Goal: Information Seeking & Learning: Learn about a topic

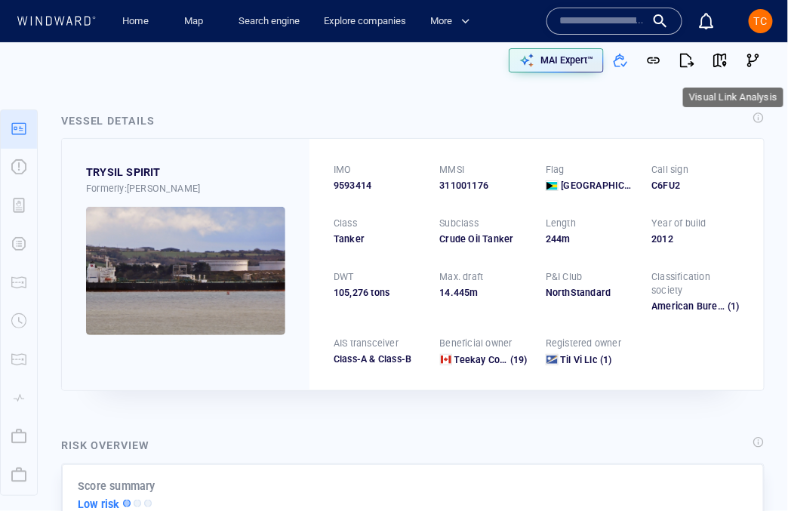
click at [639, 28] on div "TC" at bounding box center [761, 21] width 14 height 18
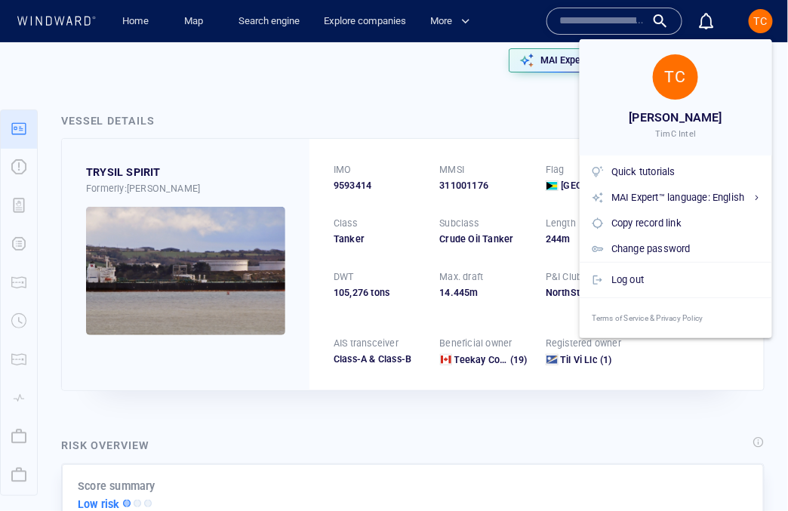
click at [636, 292] on div "Log out" at bounding box center [675, 280] width 192 height 36
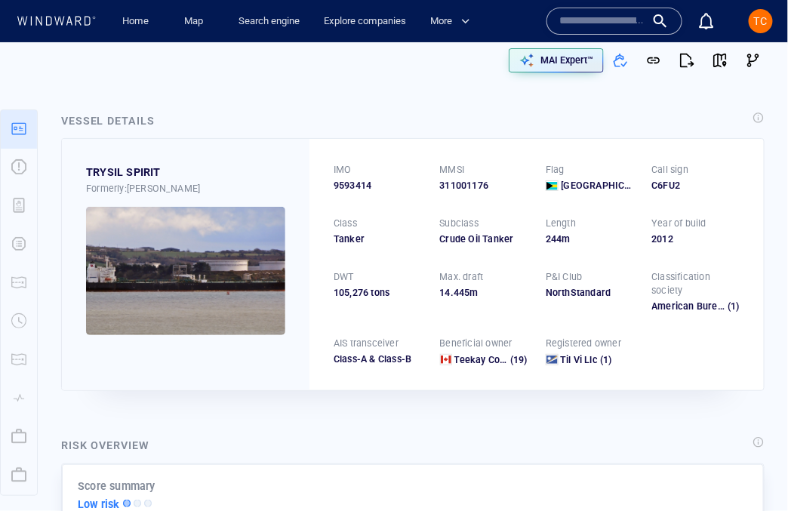
click at [636, 284] on body "Home Map Search engine Explore companies More Name N/A IMO MMSI Call sign N/A C…" at bounding box center [394, 255] width 788 height 511
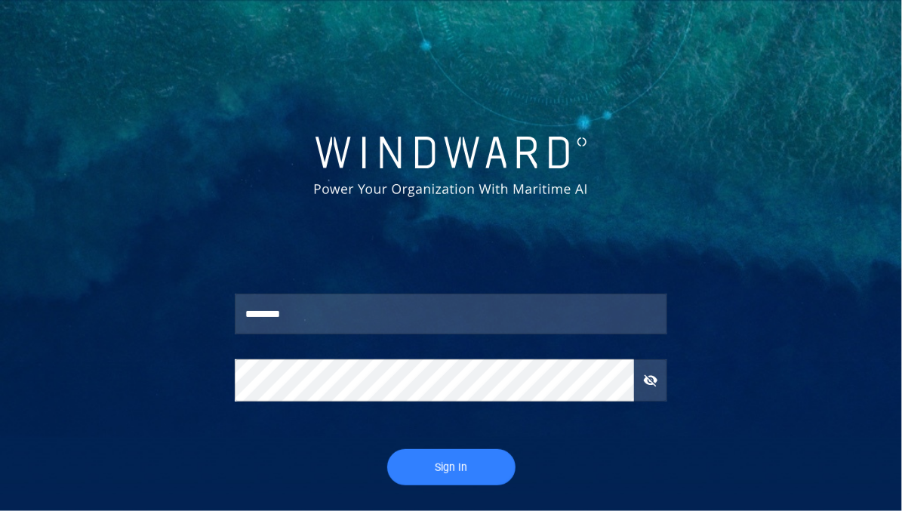
click at [422, 456] on button "Sign In" at bounding box center [451, 467] width 128 height 36
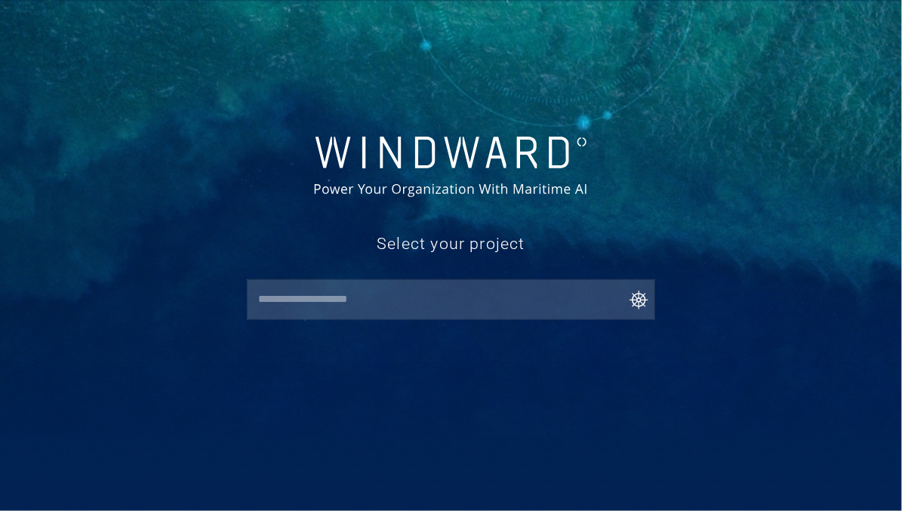
click at [382, 132] on div at bounding box center [451, 168] width 451 height 81
click at [301, 300] on input "text" at bounding box center [454, 299] width 402 height 27
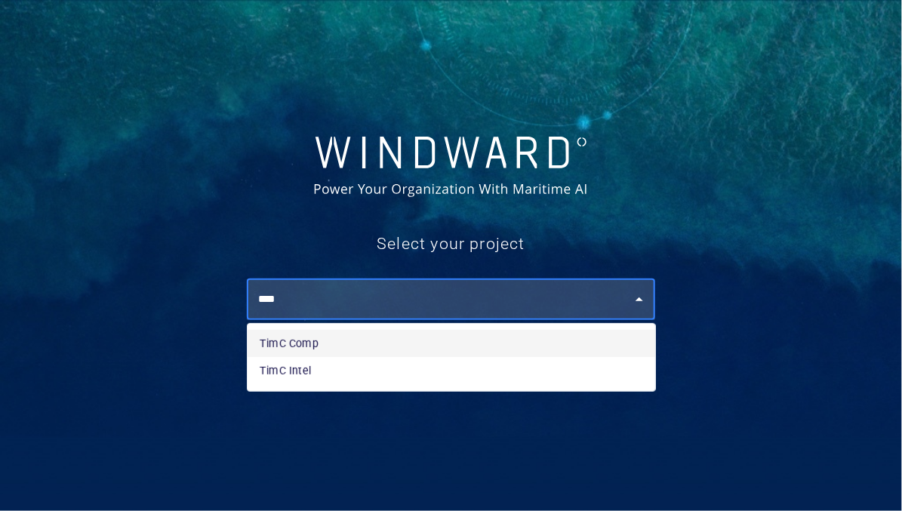
click at [301, 338] on li "TimC Comp" at bounding box center [450, 343] width 407 height 27
type input "*********"
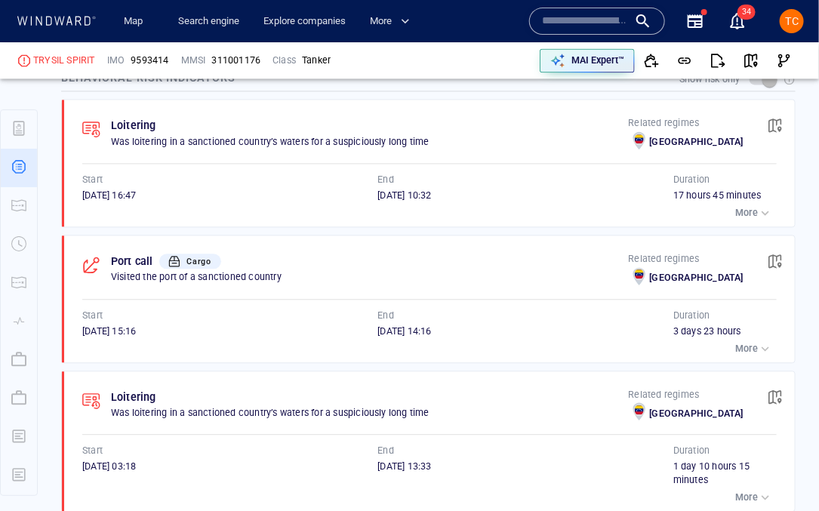
scroll to position [1019, 0]
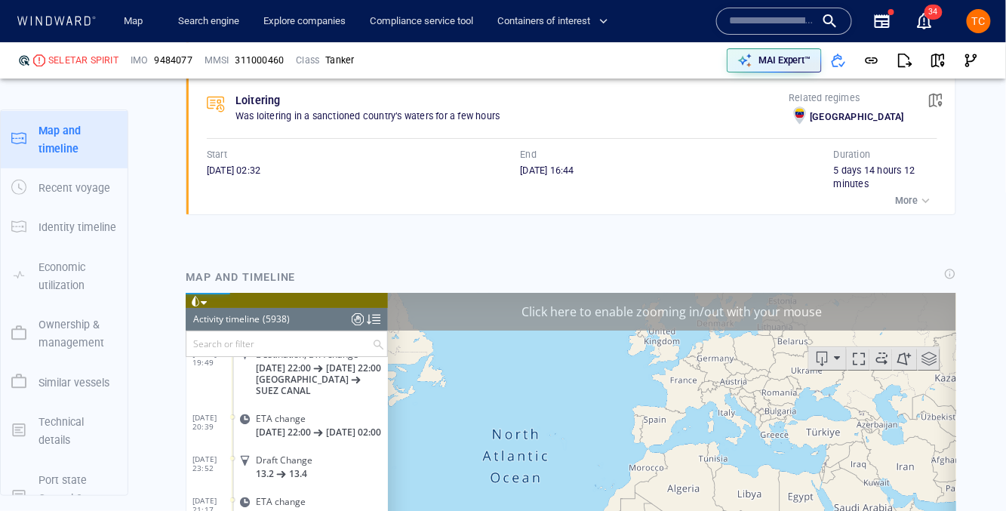
scroll to position [1284, 0]
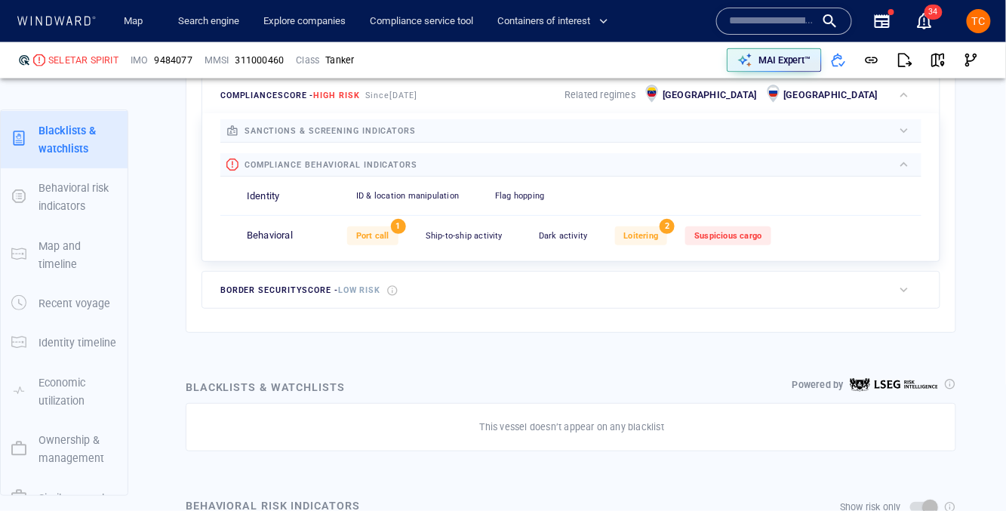
scroll to position [39, 0]
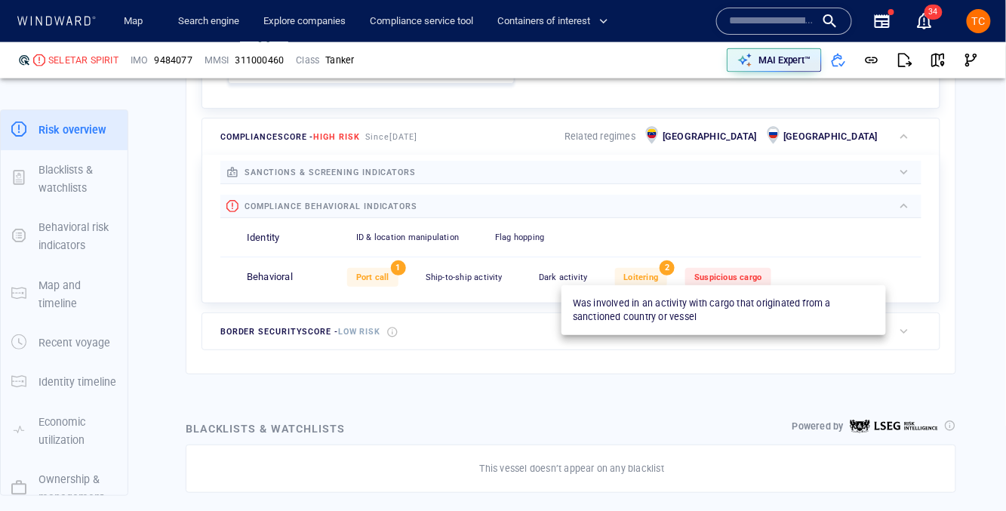
click at [718, 275] on span "Suspicious cargo" at bounding box center [727, 277] width 67 height 10
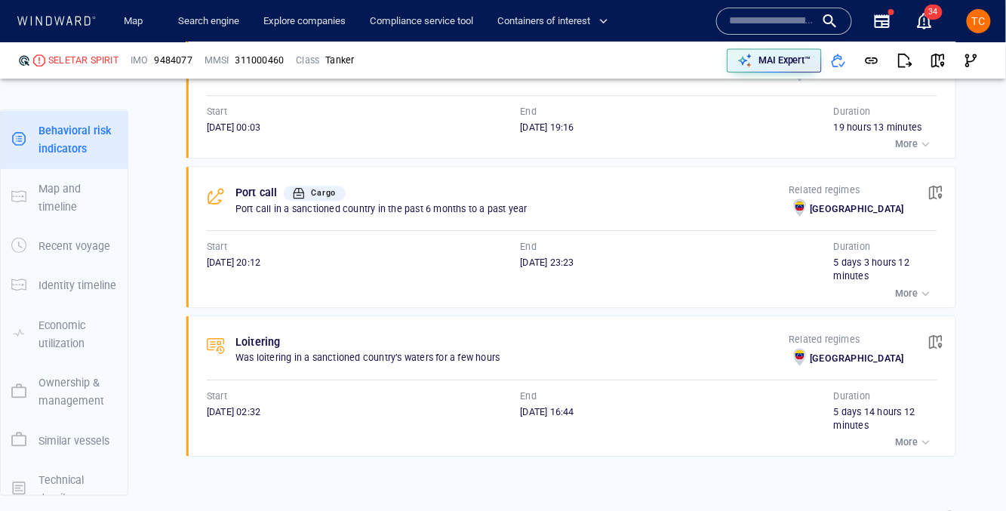
scroll to position [1138, 0]
click at [890, 278] on div "5 days 3 hours 12 minutes" at bounding box center [885, 268] width 103 height 27
click at [912, 291] on p "More" at bounding box center [907, 293] width 23 height 14
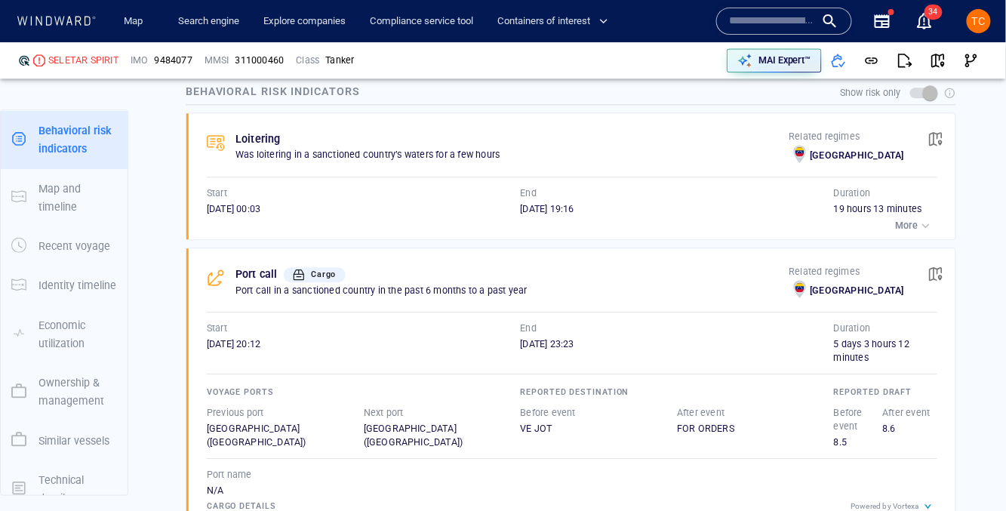
scroll to position [0, 0]
